Goal: Navigation & Orientation: Find specific page/section

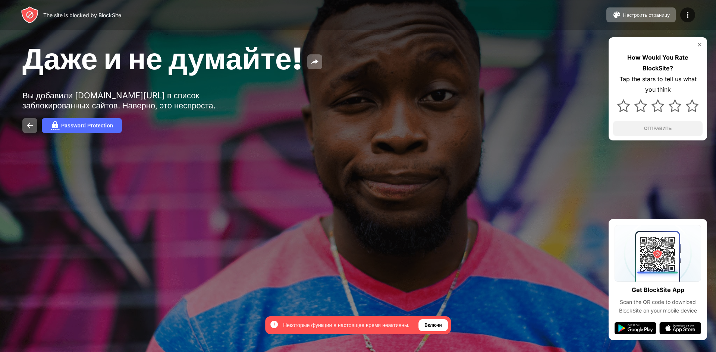
drag, startPoint x: 44, startPoint y: 16, endPoint x: 81, endPoint y: 16, distance: 36.9
click at [75, 16] on div "The site is blocked by BlockSite" at bounding box center [82, 15] width 78 height 6
